Goal: Information Seeking & Learning: Learn about a topic

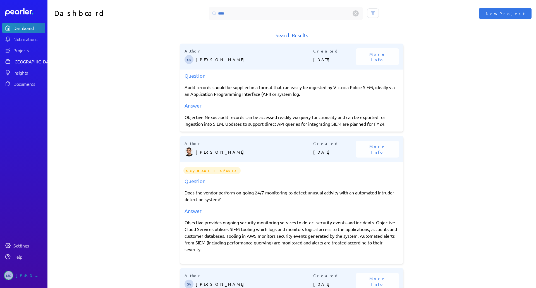
click at [22, 62] on div "[GEOGRAPHIC_DATA]" at bounding box center [34, 62] width 42 height 6
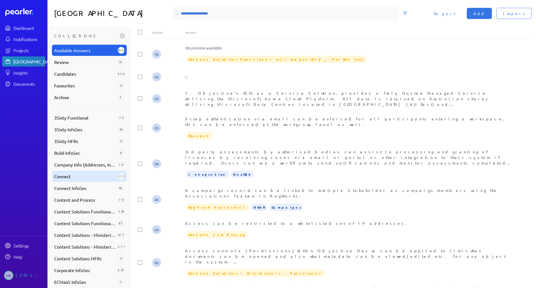
click at [78, 178] on span "Connect" at bounding box center [84, 176] width 61 height 7
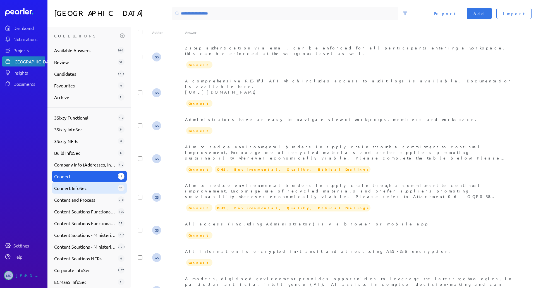
click at [78, 185] on span "Connect InfoSec" at bounding box center [84, 188] width 61 height 7
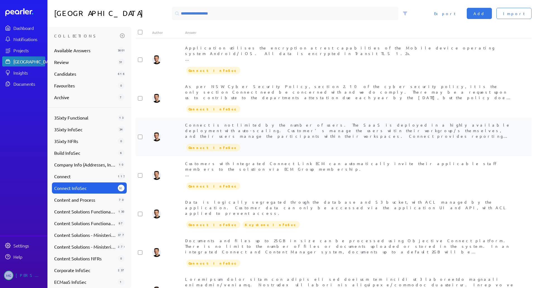
scroll to position [140, 0]
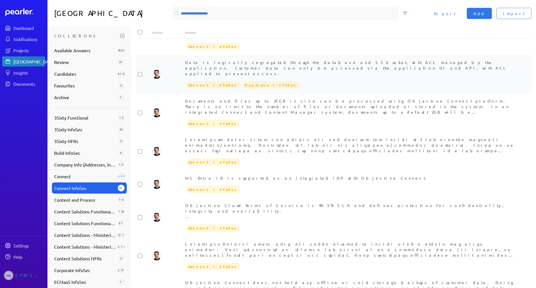
click at [361, 81] on div "Data is logically segregated through the database and S3 bucket, with ACL manag…" at bounding box center [334, 74] width 396 height 39
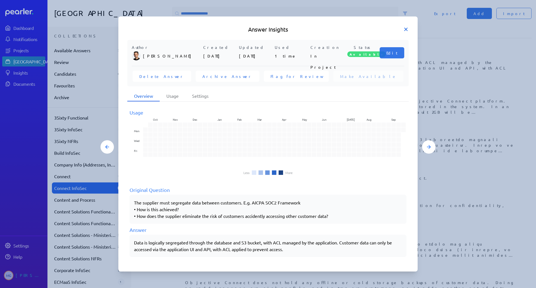
click at [406, 31] on icon at bounding box center [406, 30] width 6 height 6
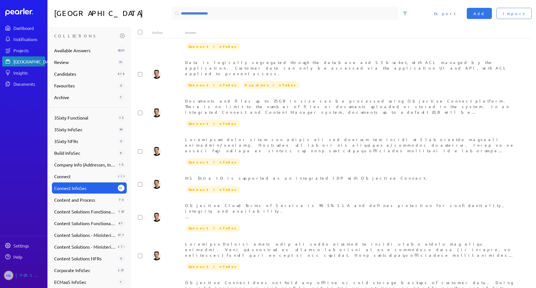
click at [278, 27] on div "Answer Library Import Add Export" at bounding box center [291, 13] width 489 height 27
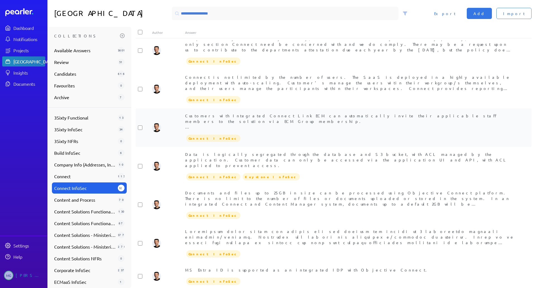
scroll to position [0, 0]
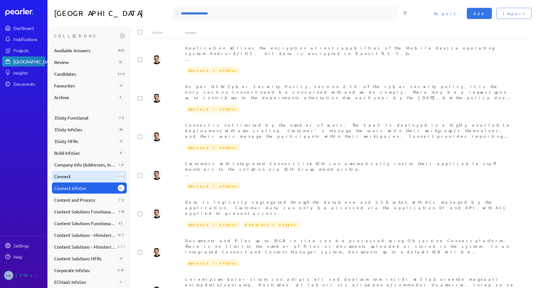
click at [75, 175] on span "Connect" at bounding box center [84, 176] width 61 height 7
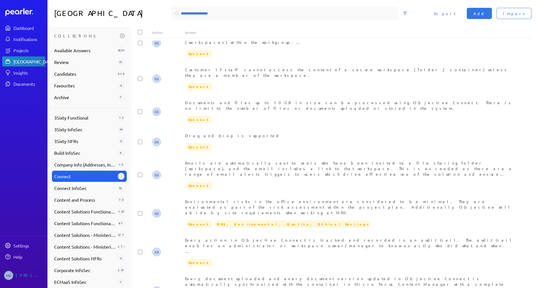
scroll to position [741, 0]
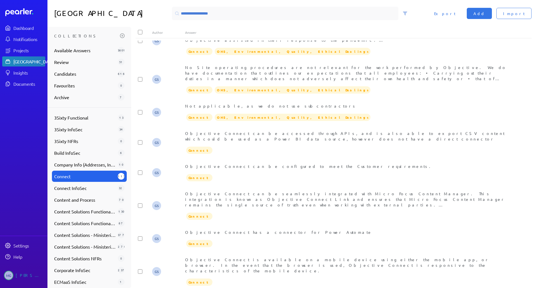
scroll to position [1719, 0]
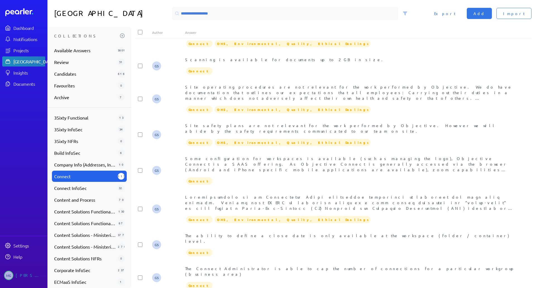
scroll to position [745, 0]
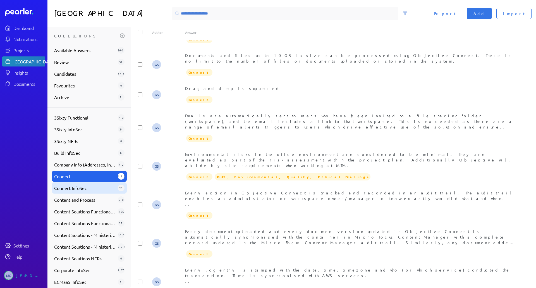
click at [73, 192] on div "Connect InfoSec 32" at bounding box center [89, 187] width 75 height 11
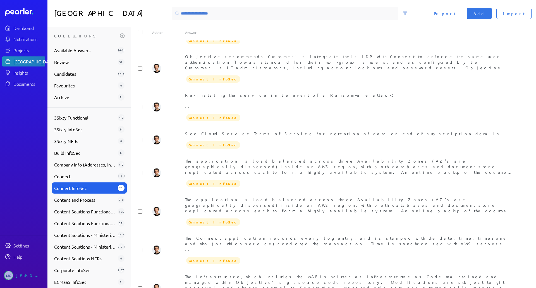
scroll to position [875, 0]
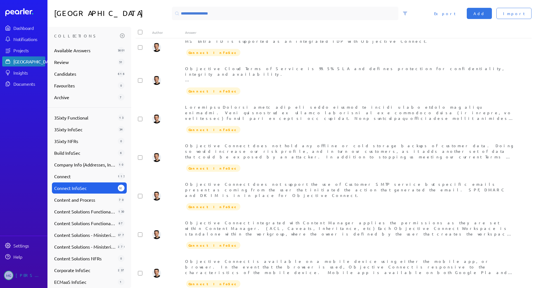
scroll to position [0, 0]
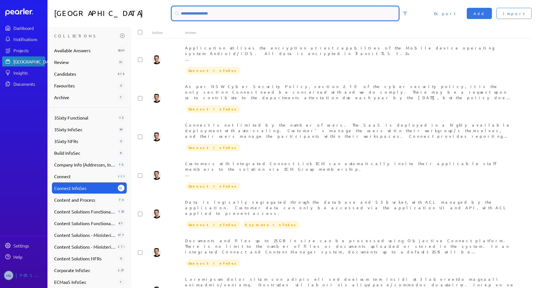
click at [247, 13] on input at bounding box center [285, 13] width 227 height 13
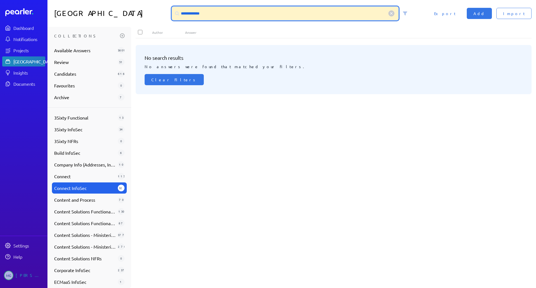
click at [204, 12] on input "**********" at bounding box center [285, 13] width 227 height 13
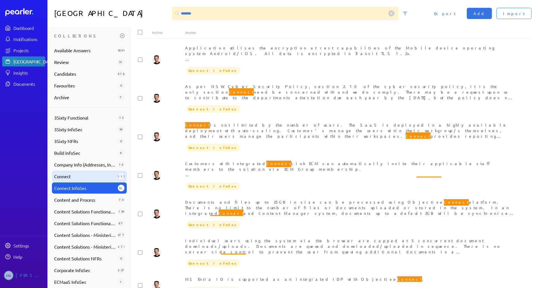
click at [102, 176] on span "Connect" at bounding box center [84, 176] width 61 height 7
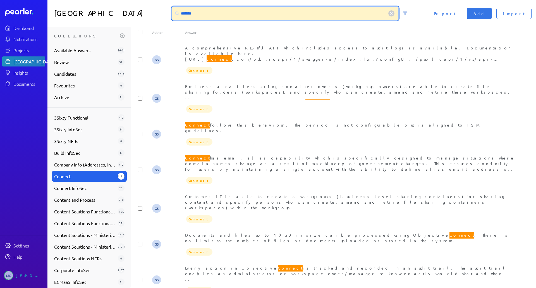
click at [202, 15] on input "*******" at bounding box center [285, 13] width 227 height 13
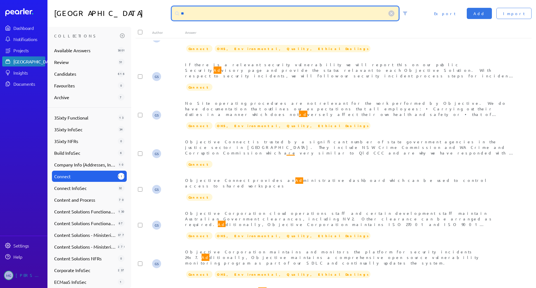
scroll to position [808, 0]
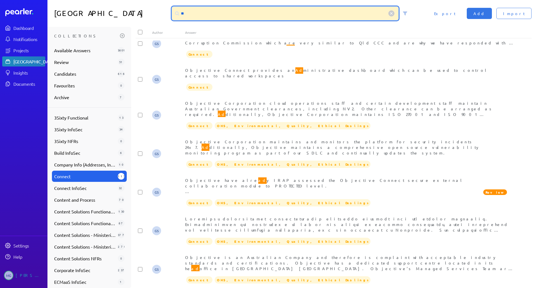
click at [247, 17] on input "**" at bounding box center [285, 13] width 227 height 13
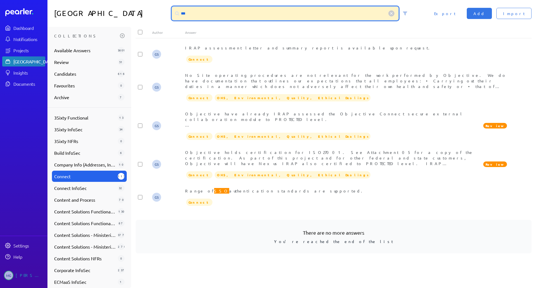
click at [252, 15] on input "***" at bounding box center [285, 13] width 227 height 13
paste input "*"
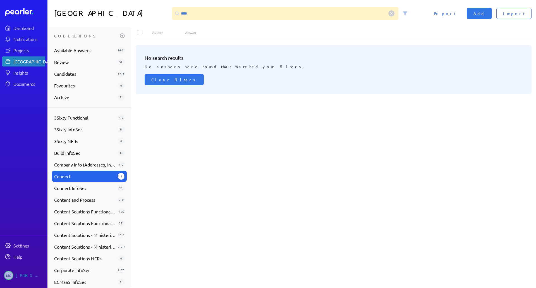
click at [18, 62] on div "[GEOGRAPHIC_DATA]" at bounding box center [34, 62] width 42 height 6
click at [77, 122] on div "3Sixty Functional 13" at bounding box center [89, 117] width 75 height 11
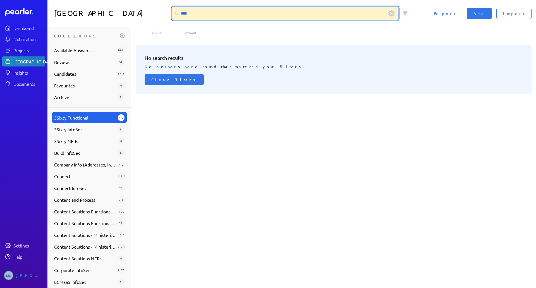
click at [212, 11] on input "****" at bounding box center [285, 13] width 227 height 13
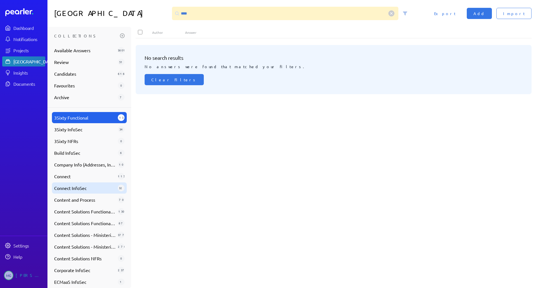
click at [78, 192] on div "Connect InfoSec 32" at bounding box center [89, 187] width 75 height 11
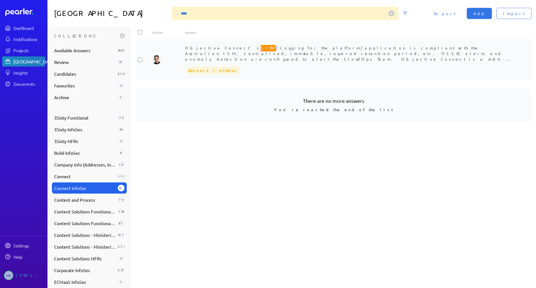
click at [189, 59] on span "Objective Connect's SIEM /Logging for the platform/application is compliant wit…" at bounding box center [349, 73] width 329 height 58
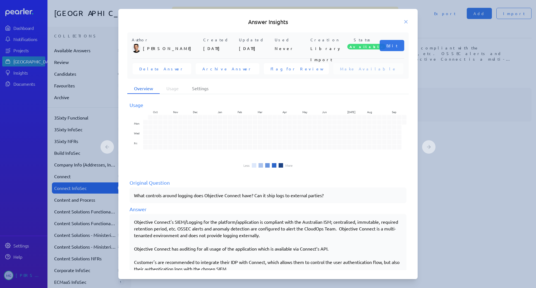
scroll to position [11, 0]
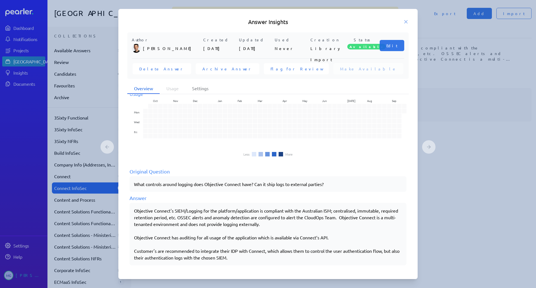
click at [250, 220] on p "Objective Connect's SIEM/Logging for the platform/application is compliant with…" at bounding box center [268, 217] width 268 height 20
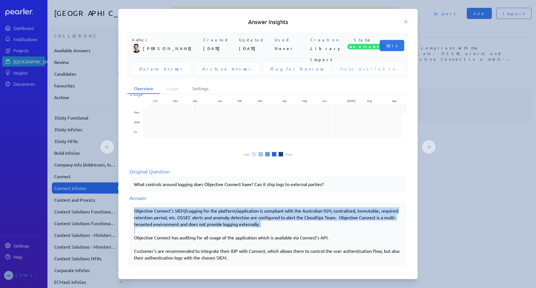
click at [250, 220] on p "Objective Connect's SIEM/Logging for the platform/application is compliant with…" at bounding box center [268, 217] width 268 height 20
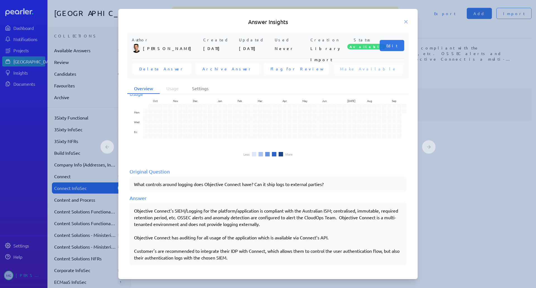
drag, startPoint x: 252, startPoint y: 261, endPoint x: 175, endPoint y: 229, distance: 82.6
click at [175, 229] on div "Objective Connect's SIEM/Logging for the platform/application is compliant with…" at bounding box center [268, 234] width 277 height 63
click at [191, 232] on p at bounding box center [268, 230] width 268 height 7
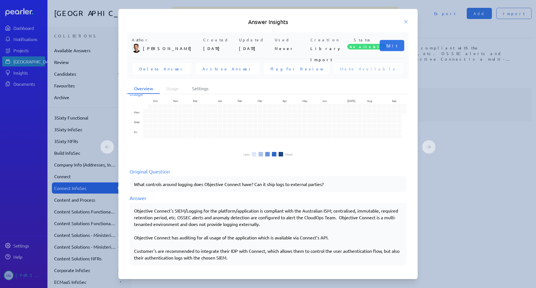
click at [210, 215] on p "Objective Connect's SIEM/Logging for the platform/application is compliant with…" at bounding box center [268, 217] width 268 height 20
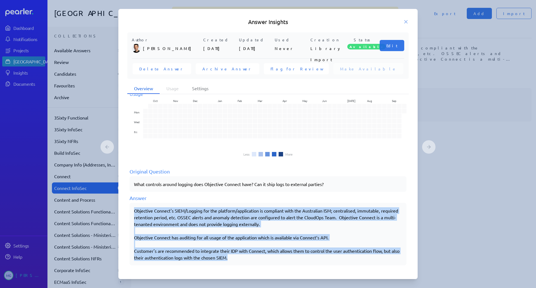
drag, startPoint x: 238, startPoint y: 256, endPoint x: 126, endPoint y: 211, distance: 121.0
click at [126, 211] on div "Author [PERSON_NAME] Created [DATE] Updated [DATE] Used Never Creation Library …" at bounding box center [267, 151] width 299 height 238
copy div "Objective Connect's SIEM/Logging for the platform/application is compliant with…"
click at [414, 19] on div "Answer Insights" at bounding box center [267, 22] width 299 height 8
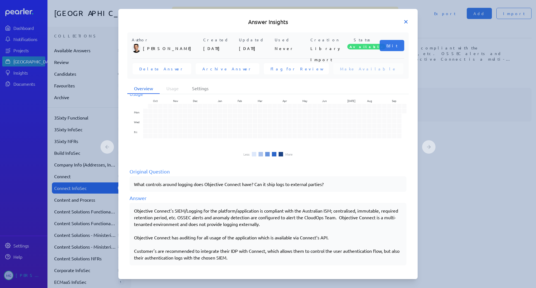
click at [407, 23] on icon at bounding box center [406, 22] width 6 height 6
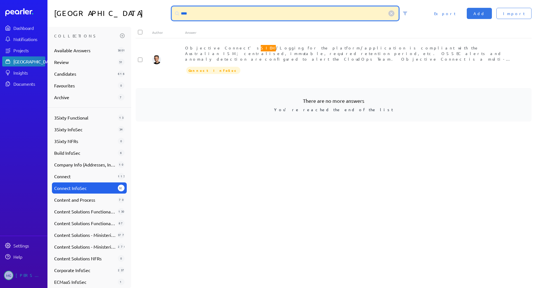
click at [238, 17] on input "****" at bounding box center [285, 13] width 227 height 13
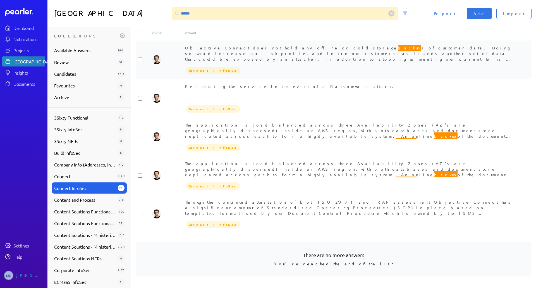
click at [253, 52] on span "Objective Connect does not hold any offline or cold storage backup s of custome…" at bounding box center [348, 69] width 327 height 51
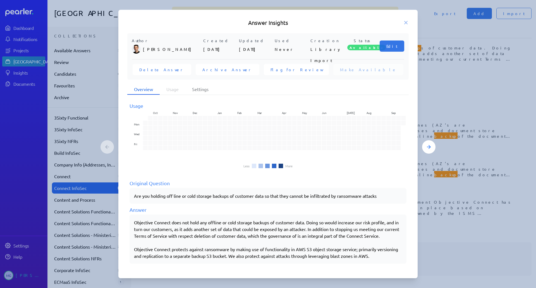
drag, startPoint x: 374, startPoint y: 257, endPoint x: 132, endPoint y: 252, distance: 241.9
click at [132, 252] on div "Objective Connect does not hold any offline or cold storage backups of customer…" at bounding box center [268, 238] width 277 height 49
copy div "Objective Connect protects against ransomware by making use of functionality in…"
click at [406, 24] on icon at bounding box center [406, 23] width 6 height 6
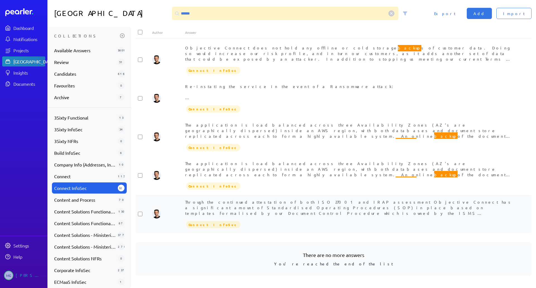
click at [321, 205] on span "Through the continued attestation of both ISO 27001 and IRAP assessment Objecti…" at bounding box center [348, 218] width 327 height 39
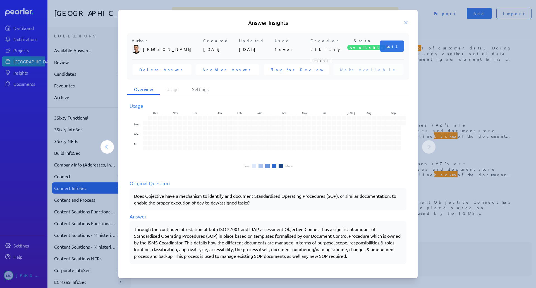
click at [425, 233] on div "Answer Insights Author [PERSON_NAME] Created [DATE] Updated [DATE] Used Never C…" at bounding box center [268, 144] width 335 height 269
click at [325, 247] on div "Through the continued attestation of both ISO 27001 and IRAP assessment Objecti…" at bounding box center [268, 243] width 268 height 34
click at [404, 22] on icon at bounding box center [406, 23] width 6 height 6
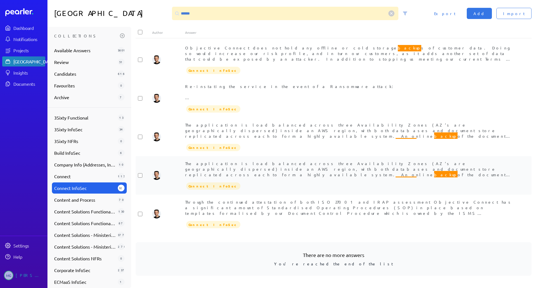
click at [318, 168] on span "The application is load balanced across three Availability Zones (AZ’s are geog…" at bounding box center [350, 191] width 330 height 61
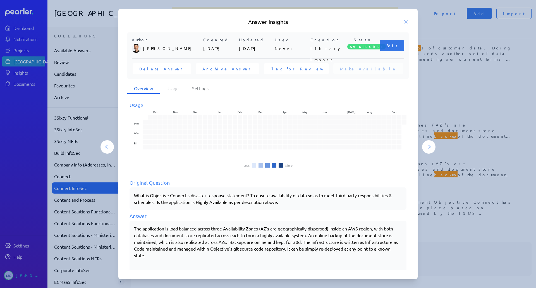
scroll to position [25, 0]
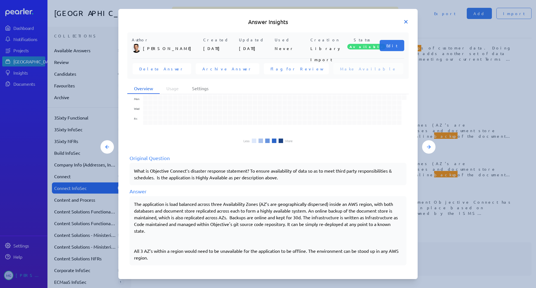
click at [404, 23] on icon at bounding box center [406, 22] width 6 height 6
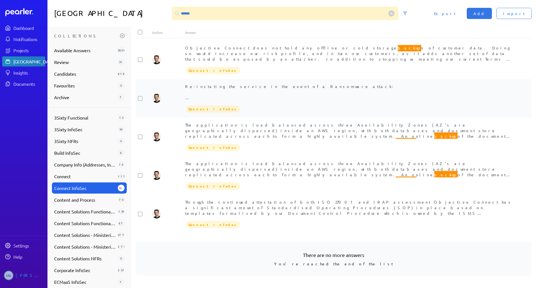
click at [252, 86] on span "Re-instating the service in the event of a Ransomware attack: * Invoke our Inci…" at bounding box center [349, 118] width 328 height 68
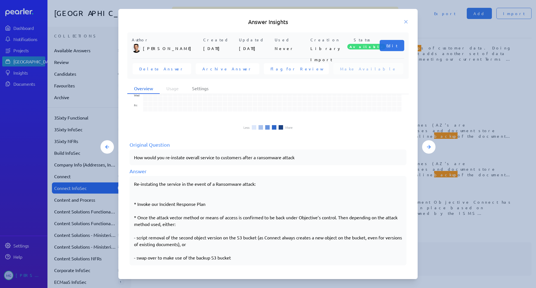
scroll to position [38, 0]
click at [404, 21] on icon at bounding box center [406, 22] width 6 height 6
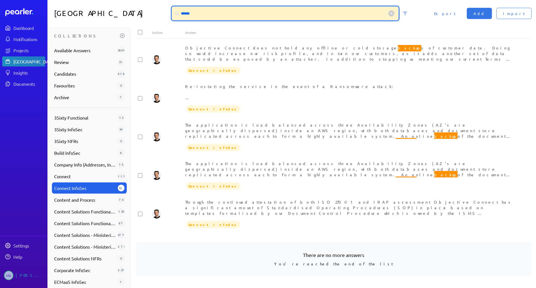
click at [248, 13] on input "******" at bounding box center [285, 13] width 227 height 13
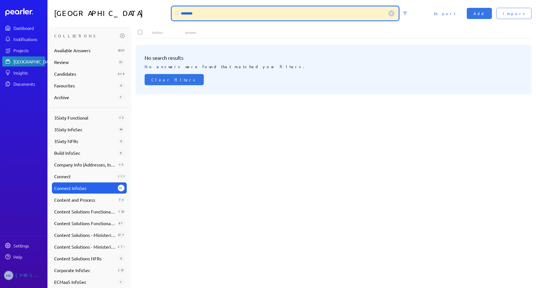
drag, startPoint x: 181, startPoint y: 11, endPoint x: 188, endPoint y: 12, distance: 7.0
click at [188, 12] on input "********" at bounding box center [285, 13] width 227 height 13
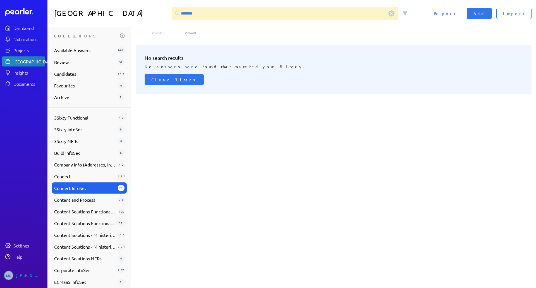
drag, startPoint x: 186, startPoint y: 13, endPoint x: 181, endPoint y: 12, distance: 5.4
click at [180, 12] on div at bounding box center [177, 13] width 10 height 10
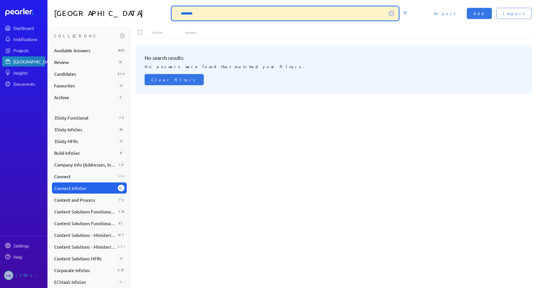
click at [194, 11] on input "********" at bounding box center [285, 13] width 227 height 13
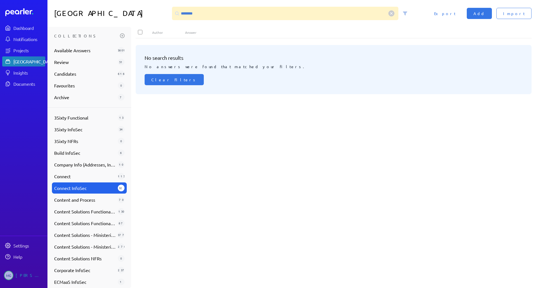
click at [245, 107] on div "No search results No answers were found that matched your filters. Clear Filters" at bounding box center [336, 163] width 400 height 247
click at [75, 173] on span "Connect" at bounding box center [84, 176] width 61 height 7
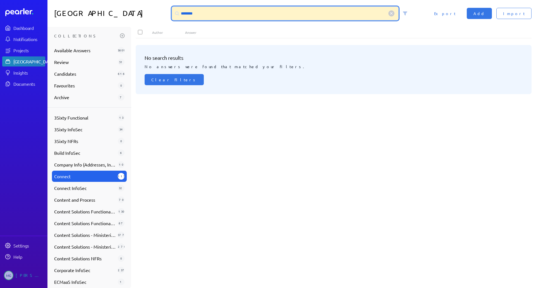
click at [217, 15] on input "********" at bounding box center [285, 13] width 227 height 13
paste input
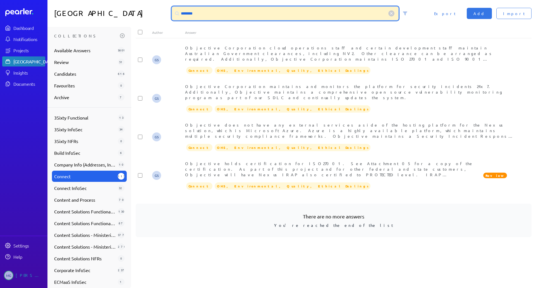
click at [244, 18] on input "********" at bounding box center [285, 13] width 227 height 13
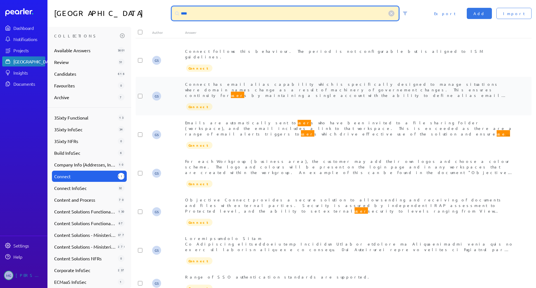
scroll to position [0, 0]
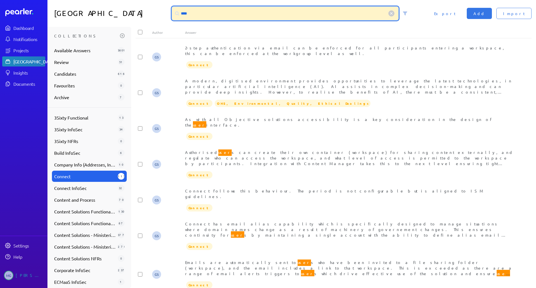
click at [257, 16] on input "****" at bounding box center [285, 13] width 227 height 13
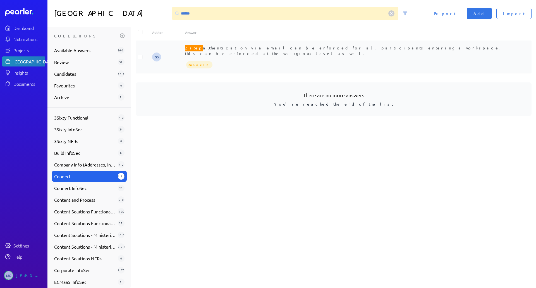
click at [240, 51] on div "2-step authentication via email can be enforced for all participants entering a…" at bounding box center [350, 57] width 330 height 24
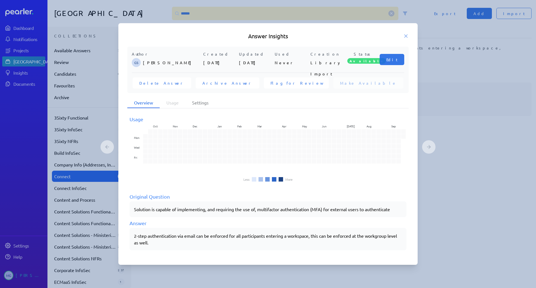
drag, startPoint x: 185, startPoint y: 247, endPoint x: 137, endPoint y: 239, distance: 48.4
click at [137, 239] on div "2-step authentication via email can be enforced for all participants entering a…" at bounding box center [268, 239] width 277 height 22
click at [136, 238] on div "2-step authentication via email can be enforced for all participants entering a…" at bounding box center [268, 238] width 268 height 13
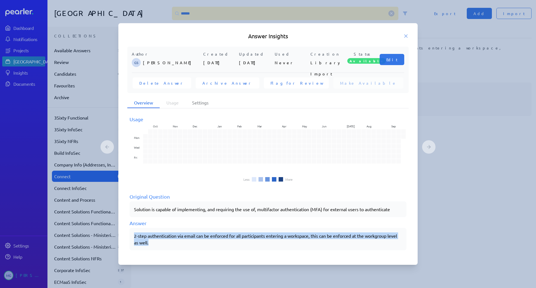
click at [136, 238] on div "2-step authentication via email can be enforced for all participants entering a…" at bounding box center [268, 238] width 268 height 13
copy div "2-step authentication via email can be enforced for all participants entering a…"
drag, startPoint x: 404, startPoint y: 35, endPoint x: 300, endPoint y: 31, distance: 103.9
click at [404, 35] on icon at bounding box center [406, 36] width 6 height 6
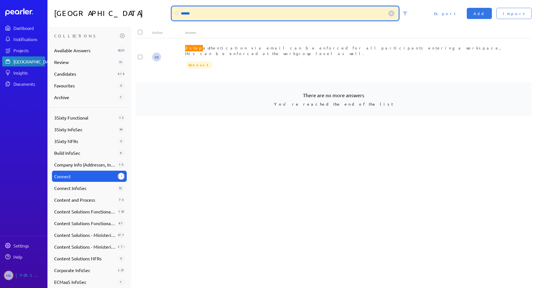
click at [273, 18] on input "******" at bounding box center [285, 13] width 227 height 13
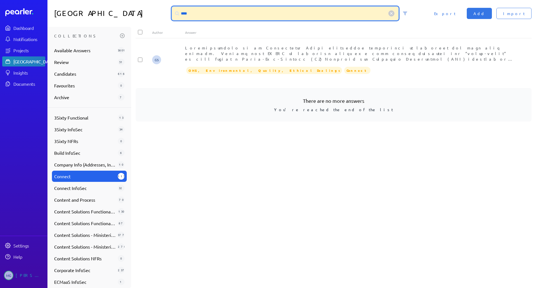
click at [245, 16] on input "****" at bounding box center [285, 13] width 227 height 13
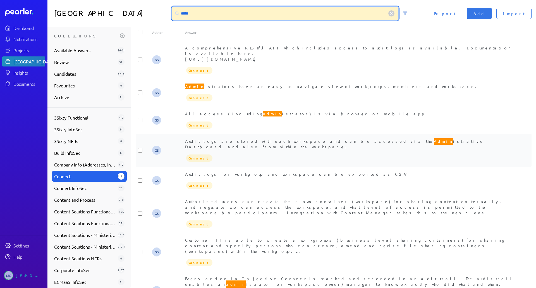
scroll to position [140, 0]
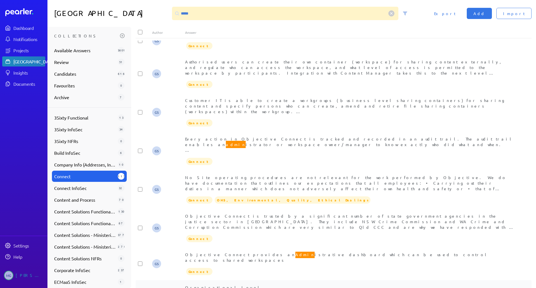
click at [284, 285] on div "Organisational Level An Enterprise subscription with Objective Connect provides…" at bounding box center [350, 293] width 330 height 17
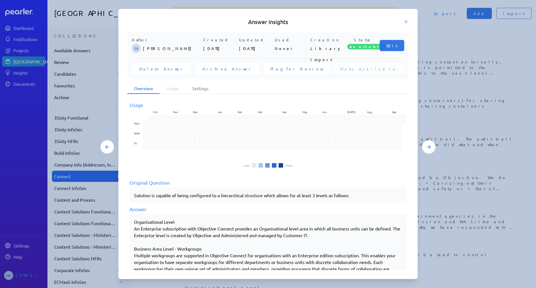
scroll to position [85, 0]
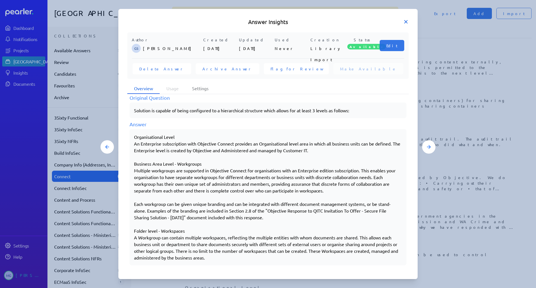
click at [405, 23] on icon at bounding box center [406, 21] width 3 height 3
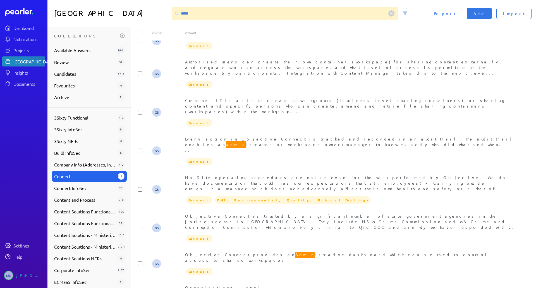
scroll to position [279, 0]
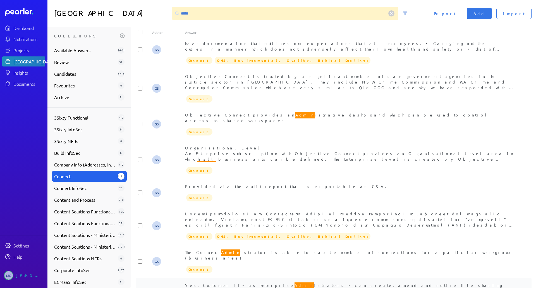
click at [315, 282] on div "Yes, Customer IT - as Enterprise Admin istrators - can create, amend and retire…" at bounding box center [350, 290] width 330 height 17
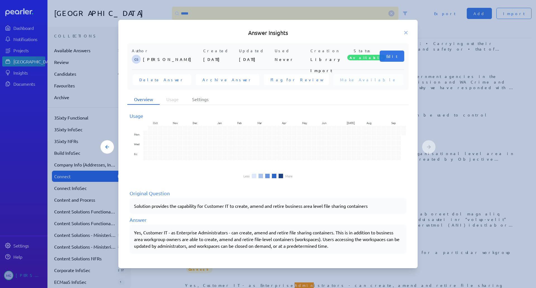
click at [409, 32] on div "Answer Insights" at bounding box center [267, 33] width 299 height 8
click at [406, 35] on icon at bounding box center [406, 33] width 6 height 6
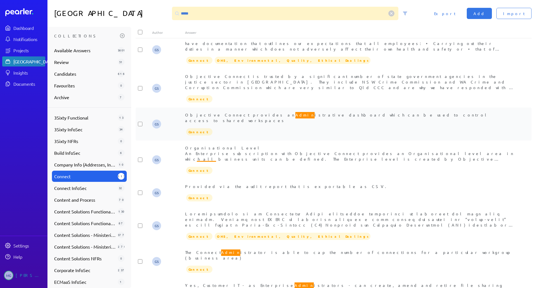
click at [302, 111] on span "Objective Connect provides an Admin istrative dashboard which can be used to co…" at bounding box center [337, 117] width 304 height 12
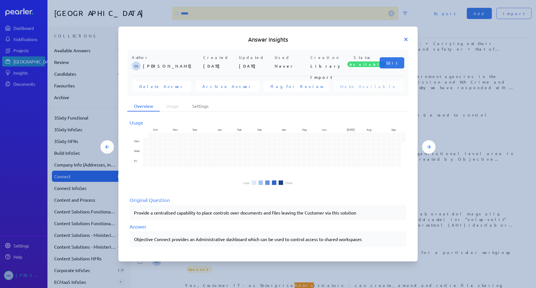
click at [406, 37] on icon at bounding box center [406, 40] width 6 height 6
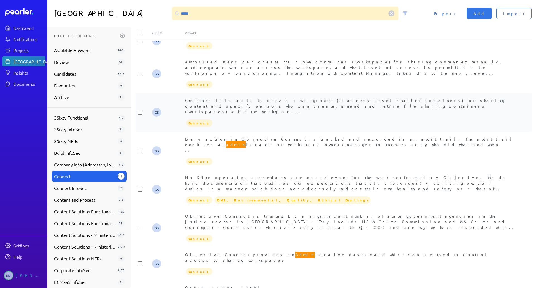
scroll to position [0, 0]
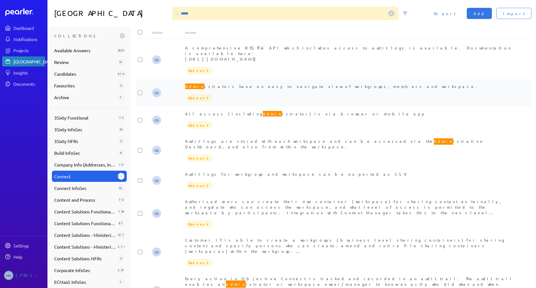
click at [251, 83] on span "Admin istrators have an easy to navigate view of workgroups, members and worksp…" at bounding box center [332, 86] width 295 height 7
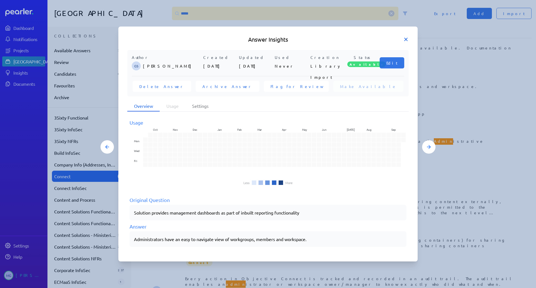
click at [406, 42] on icon at bounding box center [406, 40] width 6 height 6
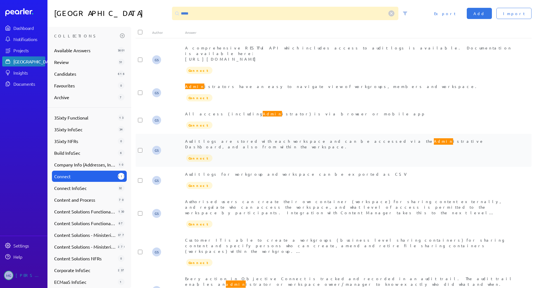
click at [304, 138] on div "Audit logs are stored with each workspace and can be accessed via the Admin ist…" at bounding box center [350, 143] width 330 height 11
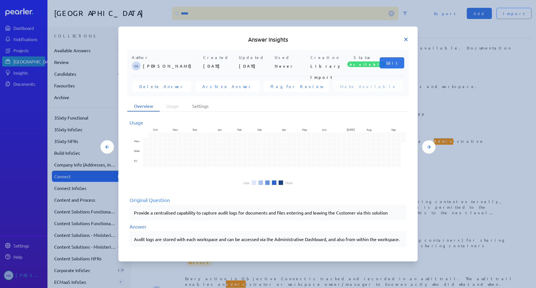
click at [409, 37] on icon at bounding box center [406, 40] width 6 height 6
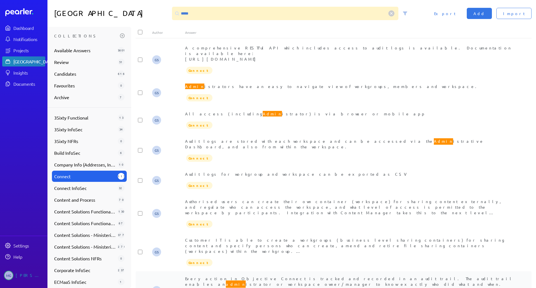
click at [339, 276] on span "Every action in Objective Connect is tracked and recorded in an audit trail. Th…" at bounding box center [349, 289] width 328 height 27
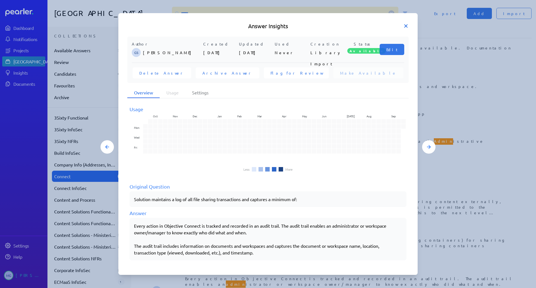
click at [404, 25] on icon at bounding box center [406, 26] width 6 height 6
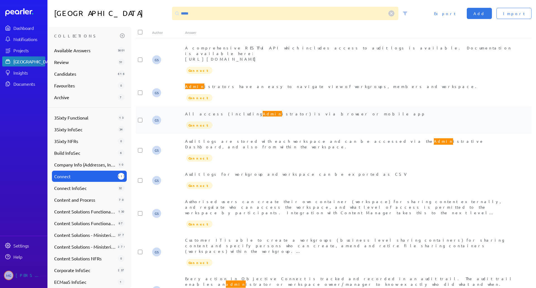
click at [284, 110] on span "All access (including Admin istrator) is via browser or mobile app" at bounding box center [305, 113] width 241 height 7
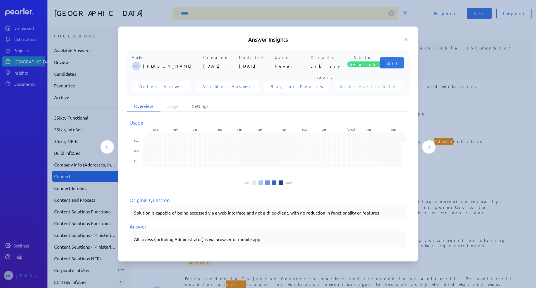
click at [405, 40] on icon at bounding box center [406, 40] width 6 height 6
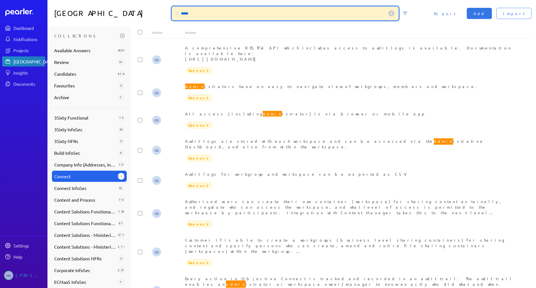
click at [285, 19] on input "*****" at bounding box center [285, 13] width 227 height 13
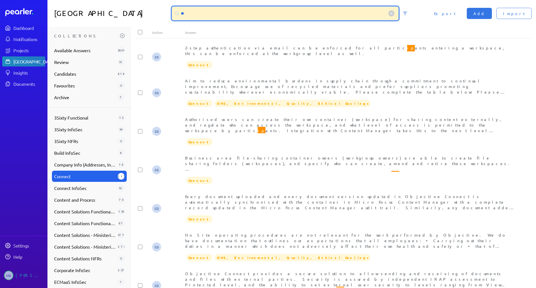
click at [250, 19] on input "**" at bounding box center [285, 13] width 227 height 13
type input "*"
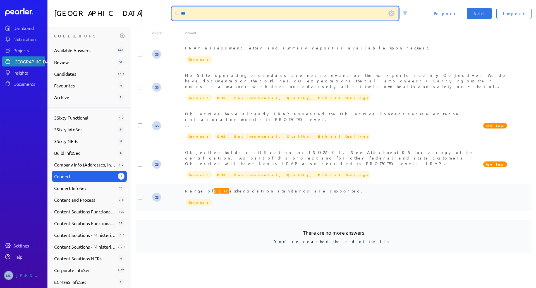
type input "***"
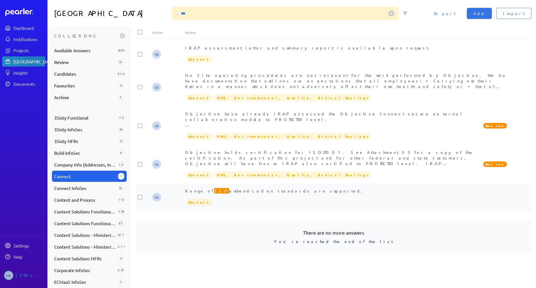
click at [264, 188] on div "Range of SSO authentication standards are supported." at bounding box center [350, 191] width 330 height 6
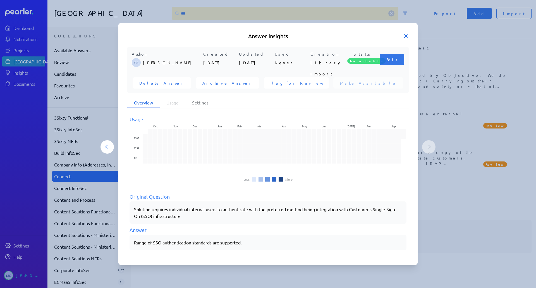
click at [406, 35] on icon at bounding box center [406, 36] width 3 height 3
